Goal: Transaction & Acquisition: Book appointment/travel/reservation

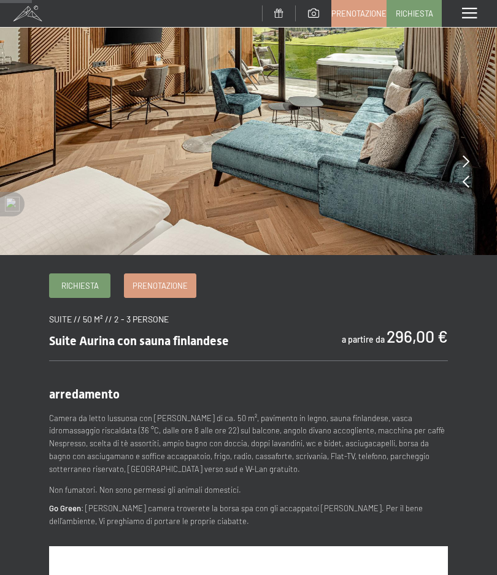
click at [150, 280] on span "Prenotazione" at bounding box center [159, 285] width 55 height 11
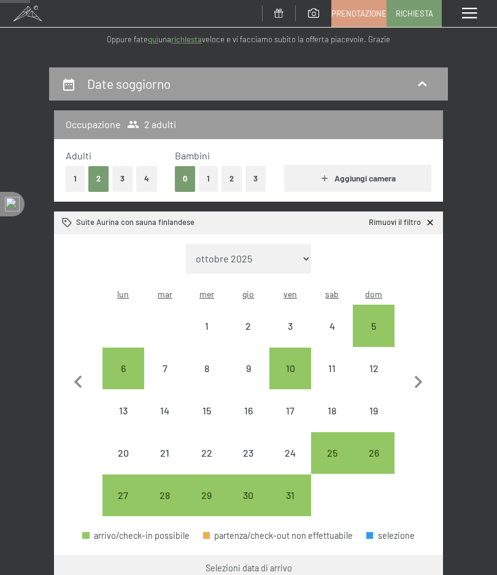
scroll to position [86, 0]
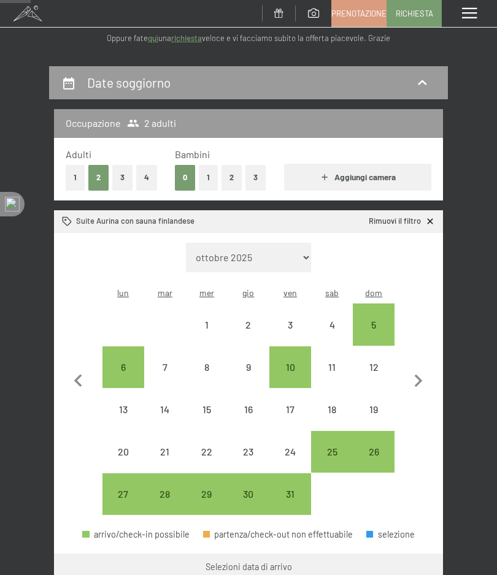
click at [208, 179] on button "1" at bounding box center [208, 177] width 19 height 25
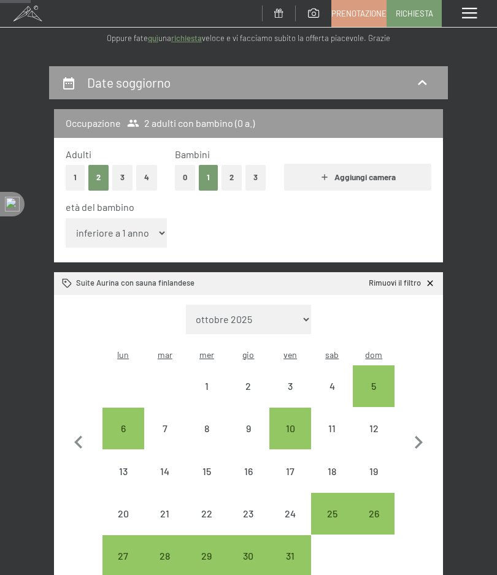
click at [160, 231] on select "inferiore a 1 anno 1 anno 2 anni 3 anni 4 anni 5 anni 6 anni 7 anni 8 anni 9 an…" at bounding box center [116, 232] width 101 height 29
select select "13"
click at [424, 434] on icon "button" at bounding box center [418, 443] width 26 height 26
select select "2025-11-01"
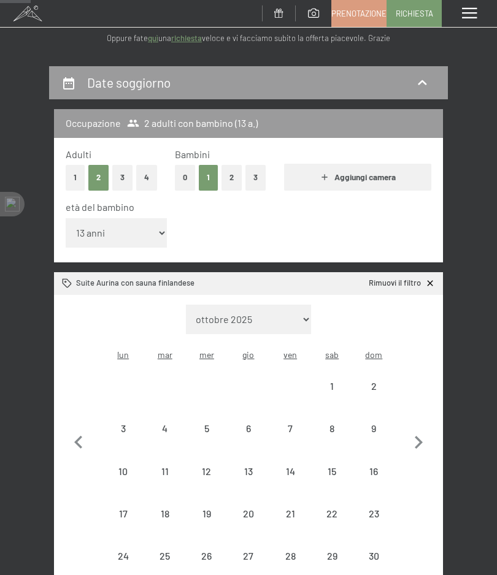
select select "2025-11-01"
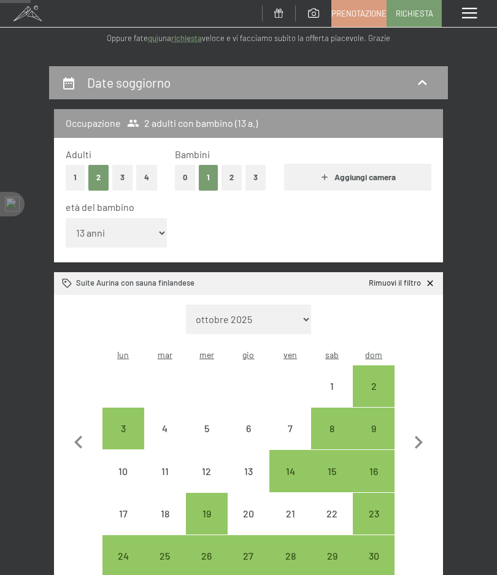
click at [374, 381] on div "2" at bounding box center [373, 400] width 39 height 39
select select "2025-11-01"
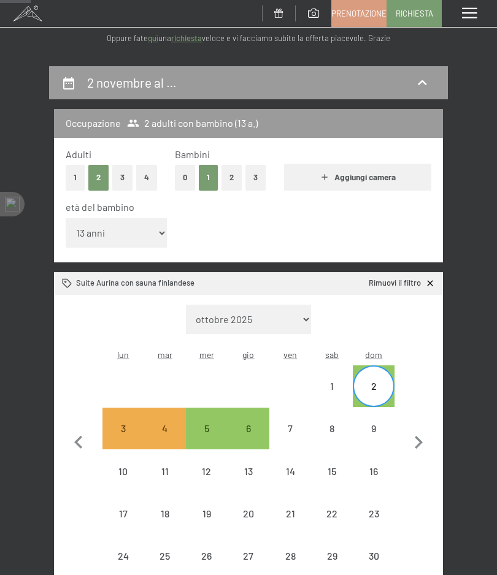
click at [254, 424] on div "6" at bounding box center [248, 443] width 39 height 39
select select "2025-11-01"
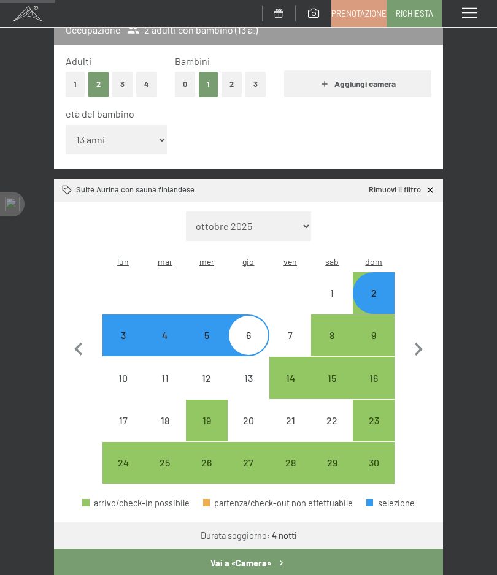
click at [221, 561] on button "Vai a «Camera»" at bounding box center [248, 563] width 389 height 28
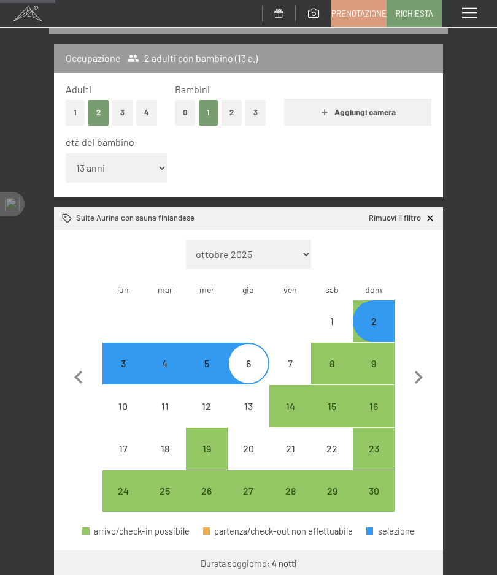
select select "2025-11-01"
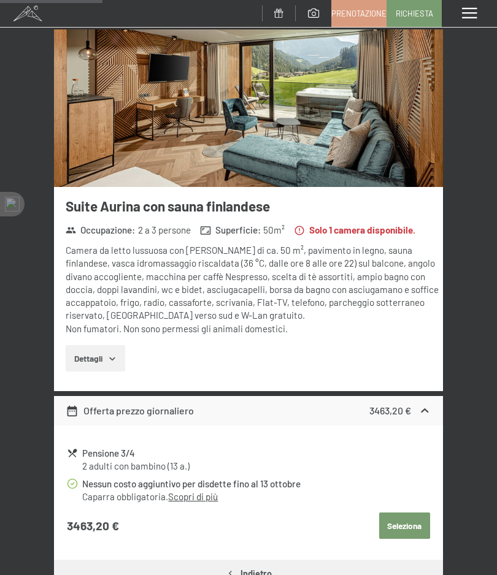
scroll to position [216, 0]
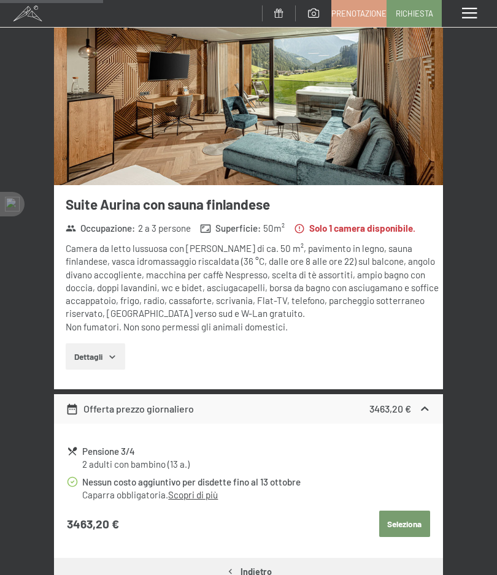
click at [101, 150] on img at bounding box center [248, 107] width 389 height 158
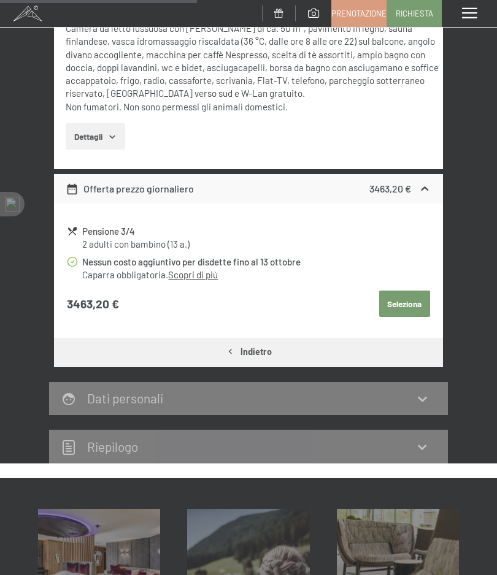
scroll to position [437, 0]
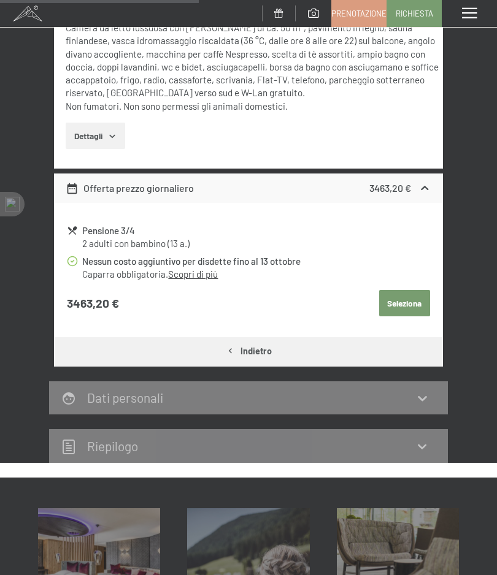
click at [73, 181] on div "Offerta prezzo giornaliero" at bounding box center [130, 188] width 128 height 15
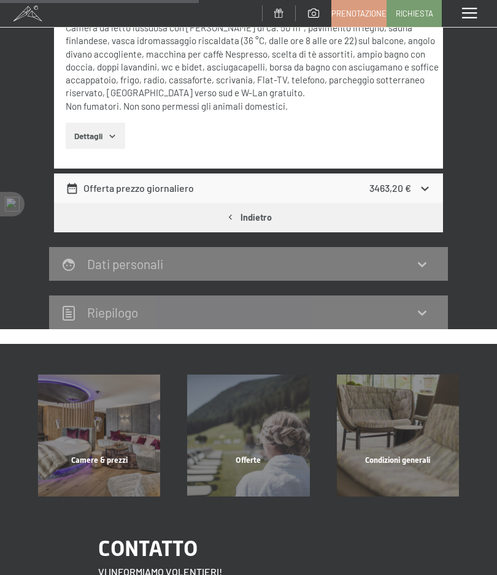
click at [77, 184] on icon at bounding box center [72, 188] width 13 height 13
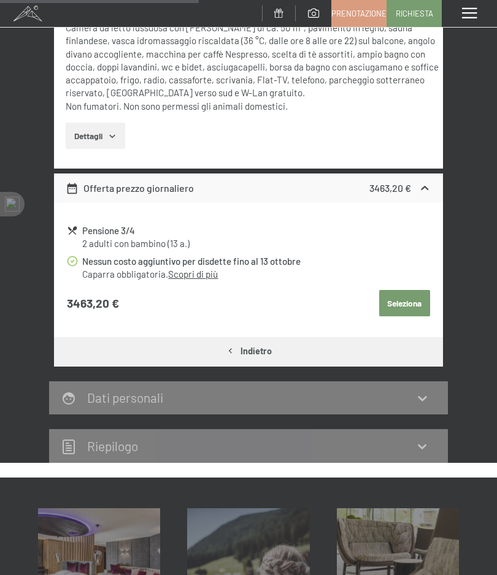
click at [109, 140] on button "Dettagli" at bounding box center [95, 136] width 59 height 27
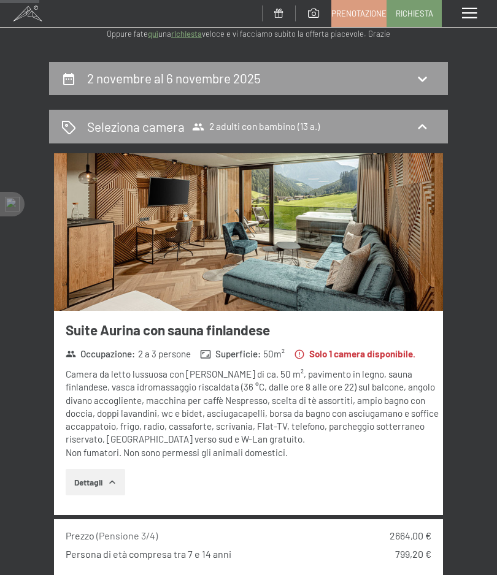
scroll to position [0, 0]
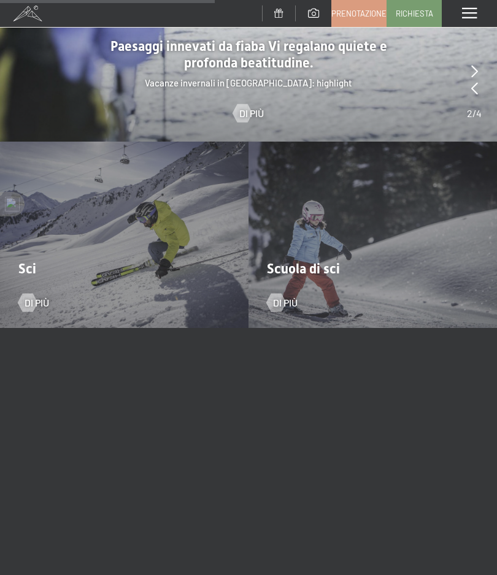
scroll to position [1188, 0]
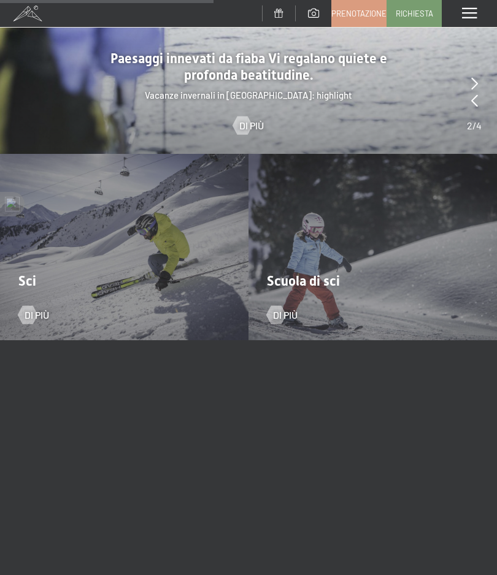
click at [45, 261] on div "Sci Di più" at bounding box center [124, 247] width 248 height 186
click at [32, 305] on div at bounding box center [27, 314] width 10 height 18
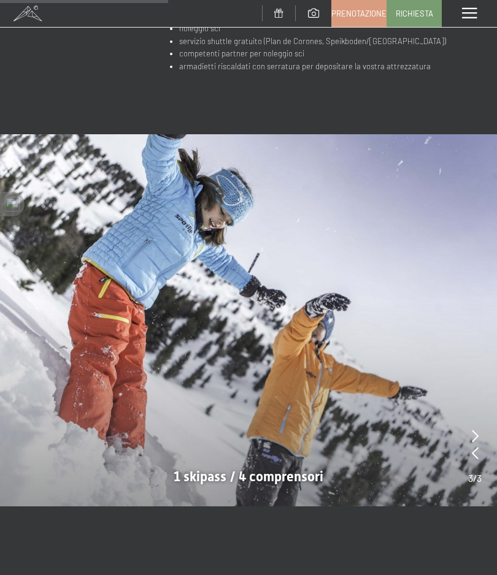
scroll to position [761, 0]
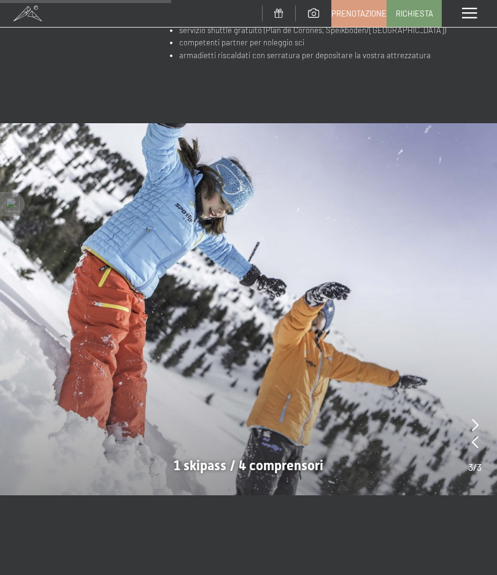
click at [66, 362] on div at bounding box center [248, 309] width 497 height 373
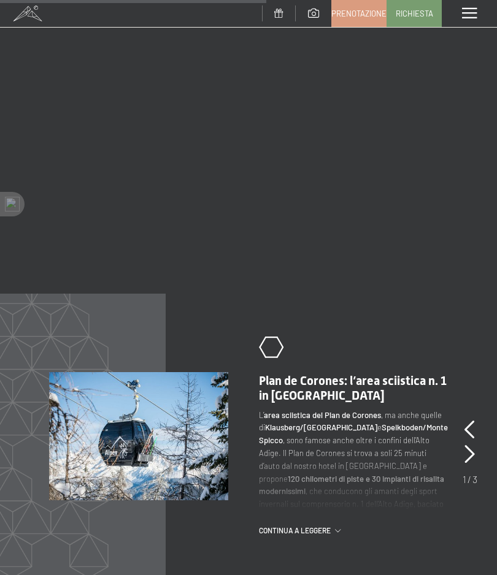
scroll to position [1285, 0]
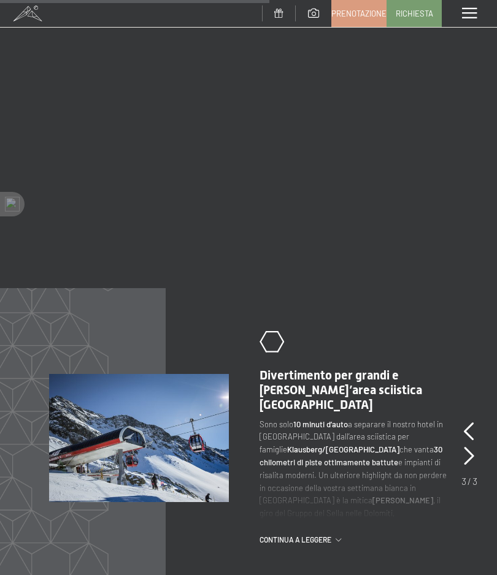
click at [469, 444] on div at bounding box center [469, 456] width 10 height 25
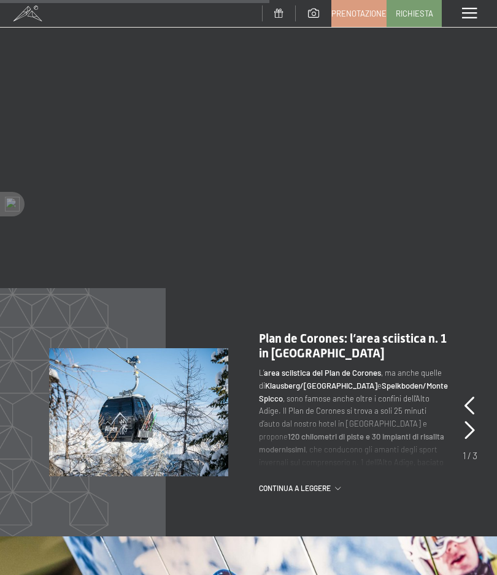
click at [468, 421] on icon at bounding box center [469, 430] width 10 height 18
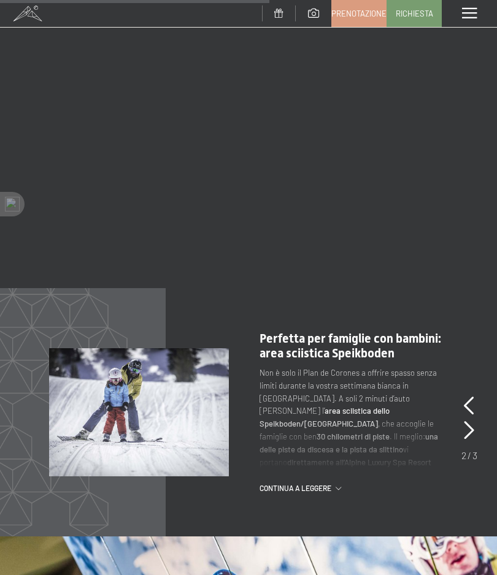
click at [299, 483] on span "continua a leggere" at bounding box center [297, 488] width 76 height 10
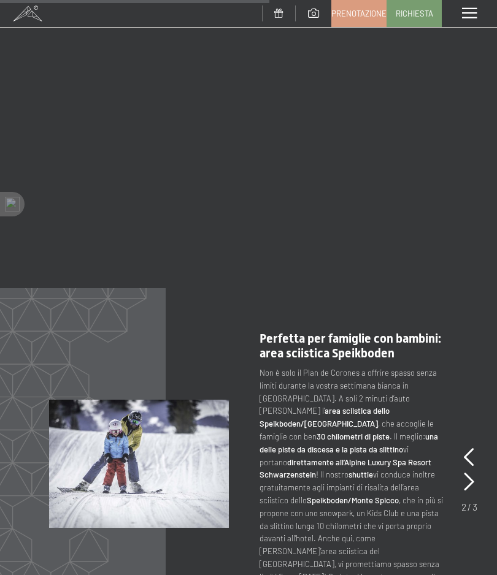
click at [491, 348] on div "slide 2 of 3 .st0{fill:none;stroke:#FFFFFF;stroke-width:2;stroke-linecap:round;…" at bounding box center [248, 463] width 497 height 265
click at [465, 448] on icon at bounding box center [469, 457] width 10 height 18
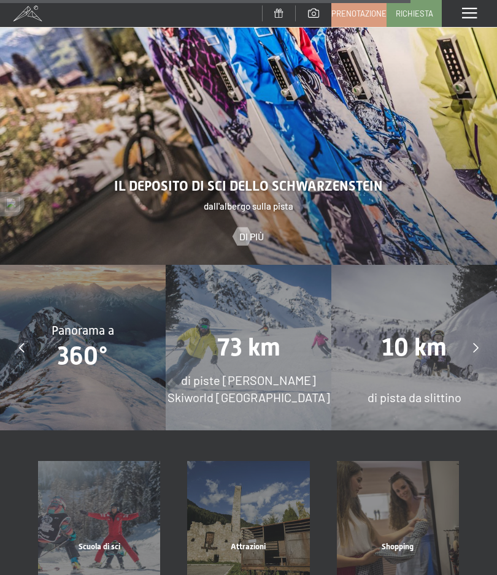
scroll to position [1928, 0]
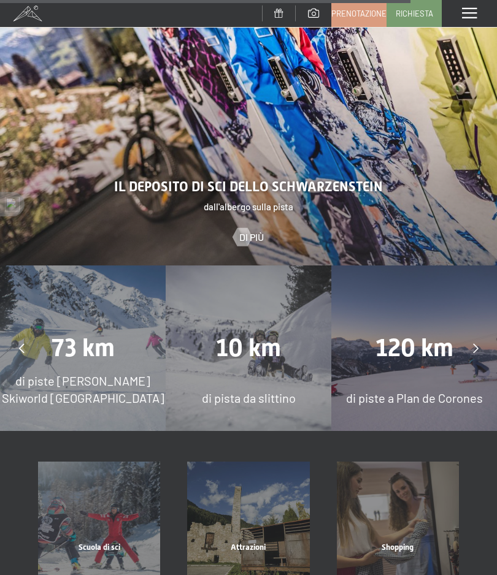
click at [428, 334] on span "120 km" at bounding box center [414, 348] width 78 height 29
click at [253, 311] on div "10 km di pista da slittino" at bounding box center [249, 349] width 166 height 166
click at [216, 391] on span "di pista da slittino" at bounding box center [249, 398] width 94 height 15
click at [236, 327] on div "10 km di pista da slittino" at bounding box center [249, 349] width 166 height 166
click at [250, 389] on div "di pista da slittino" at bounding box center [249, 397] width 166 height 17
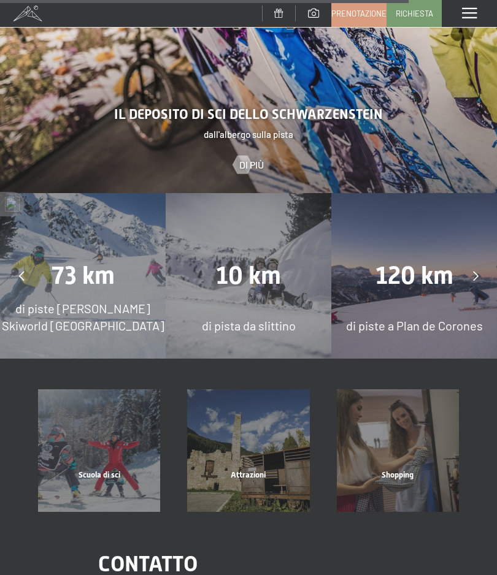
scroll to position [2005, 0]
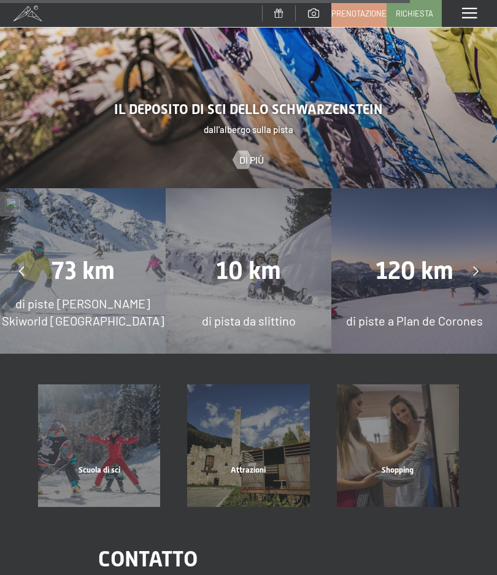
click at [237, 465] on div "Attrazioni" at bounding box center [248, 486] width 149 height 42
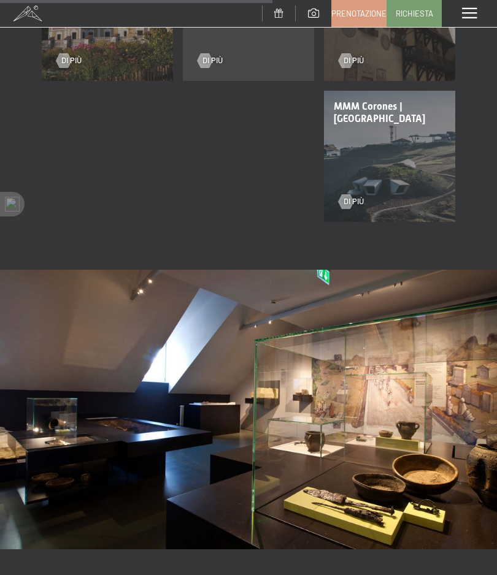
scroll to position [891, 0]
